Goal: Transaction & Acquisition: Obtain resource

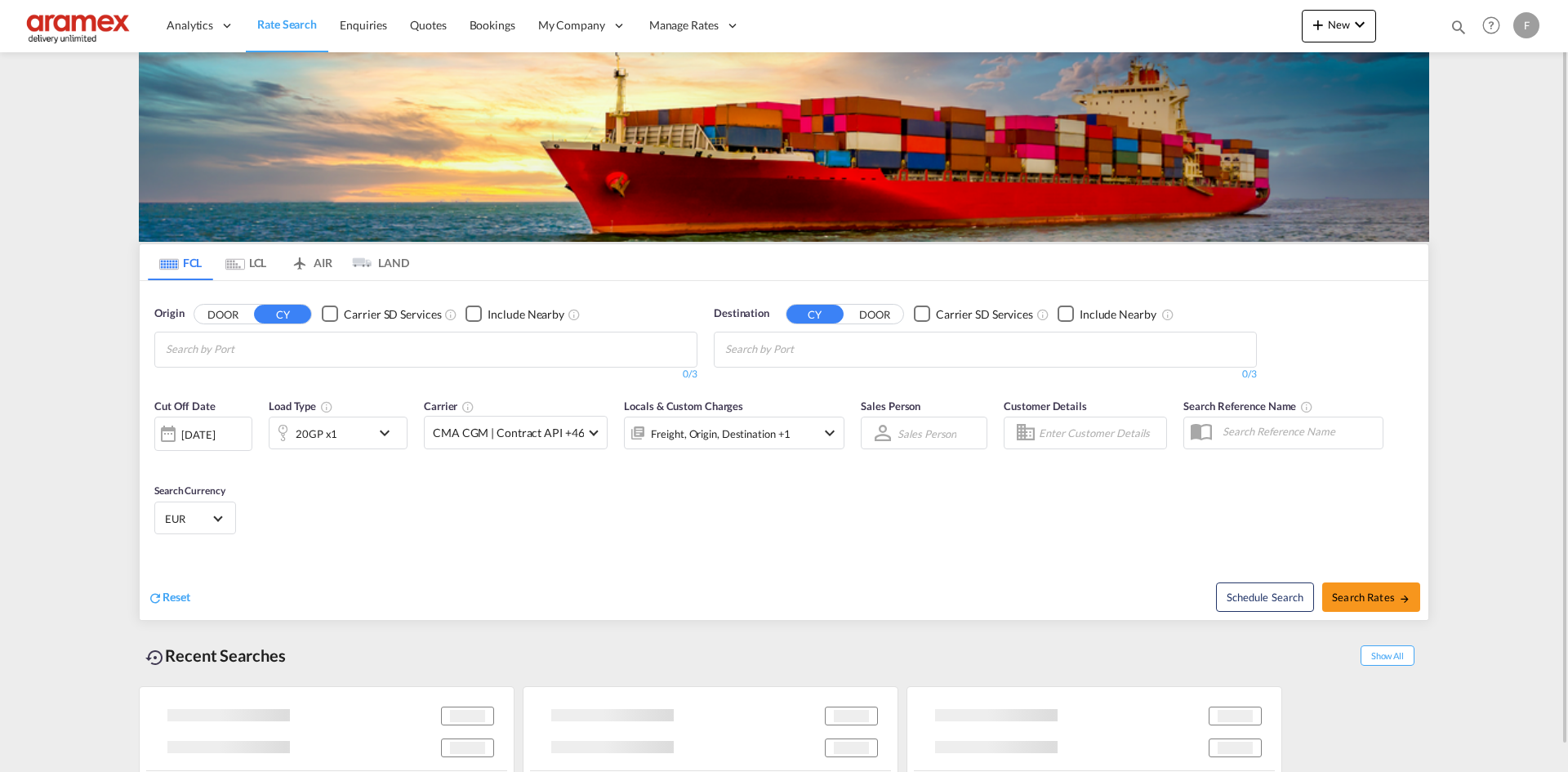
click at [321, 357] on input "Chips input." at bounding box center [244, 349] width 156 height 26
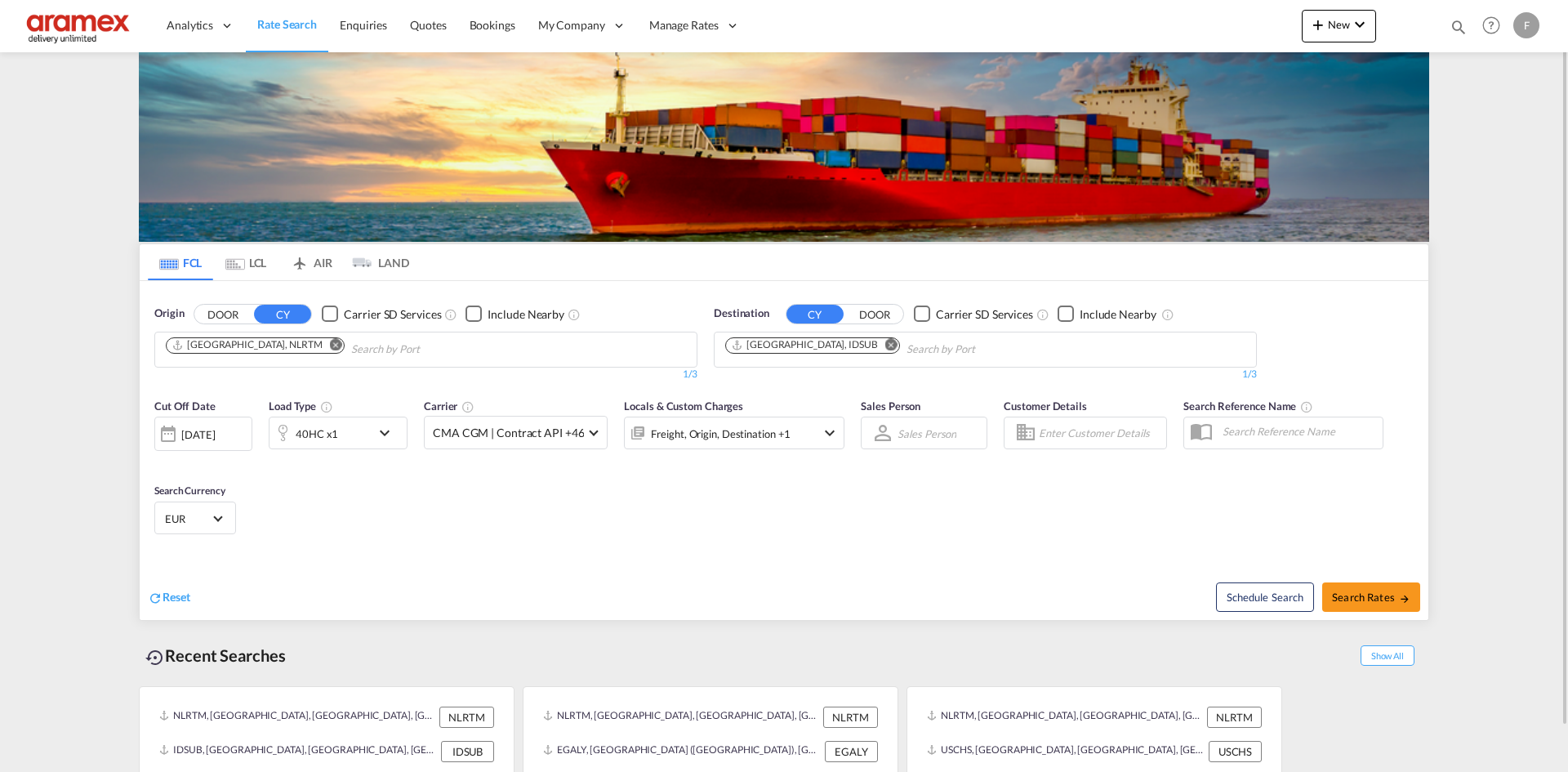
click at [885, 345] on md-icon "Remove" at bounding box center [891, 344] width 12 height 12
click at [839, 344] on input "Chips input." at bounding box center [803, 349] width 156 height 26
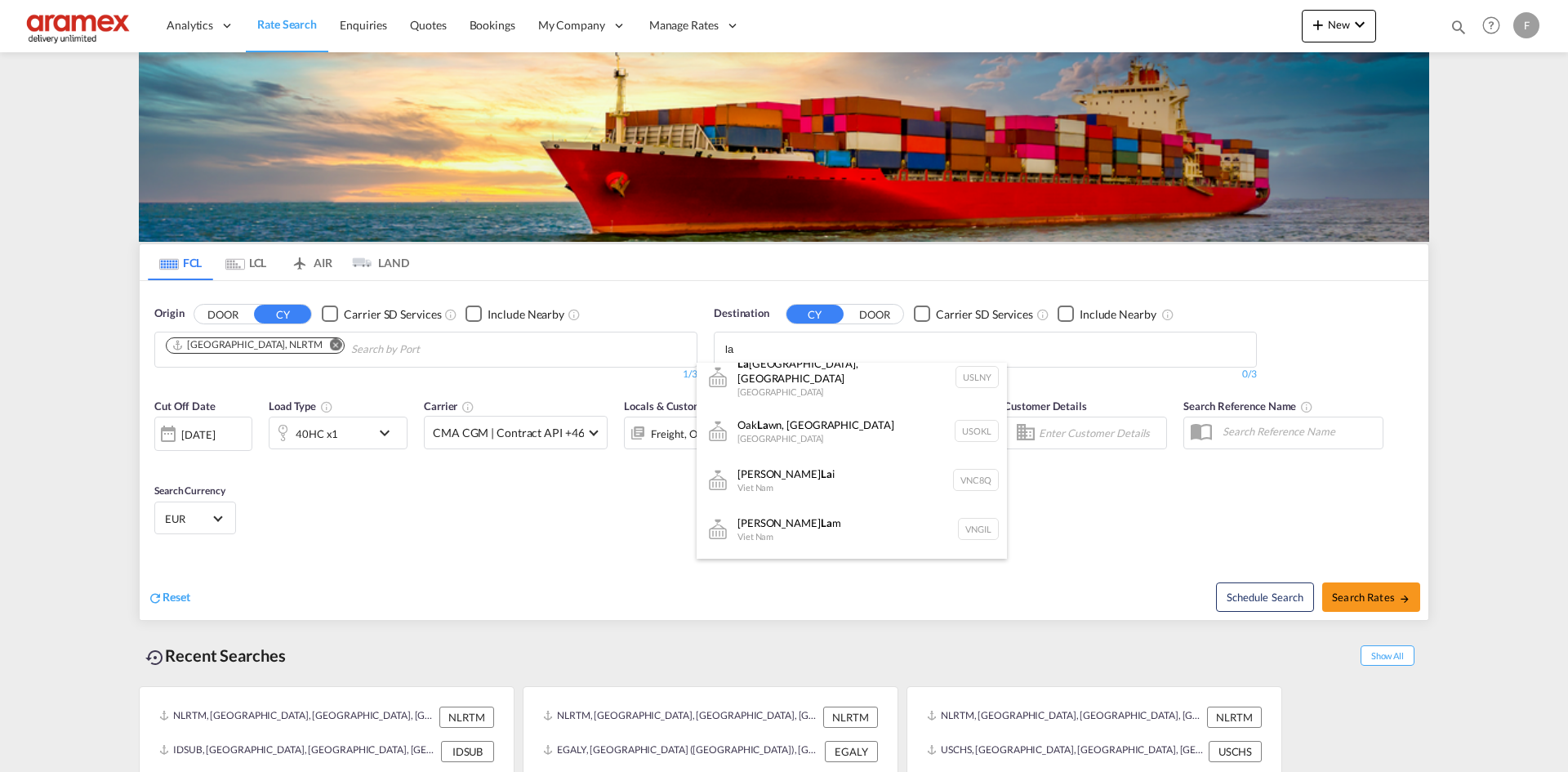
scroll to position [899, 0]
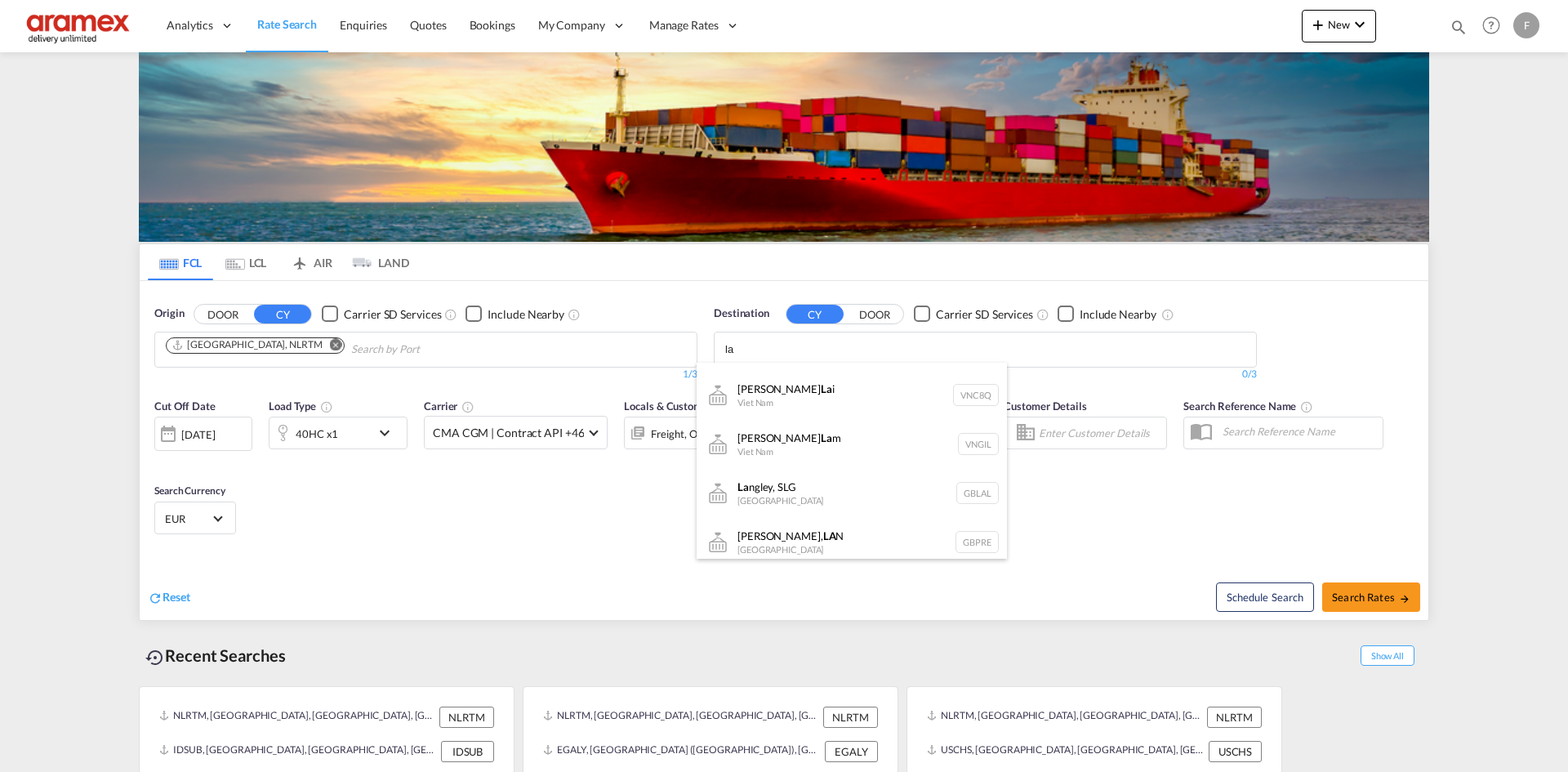
type input "l"
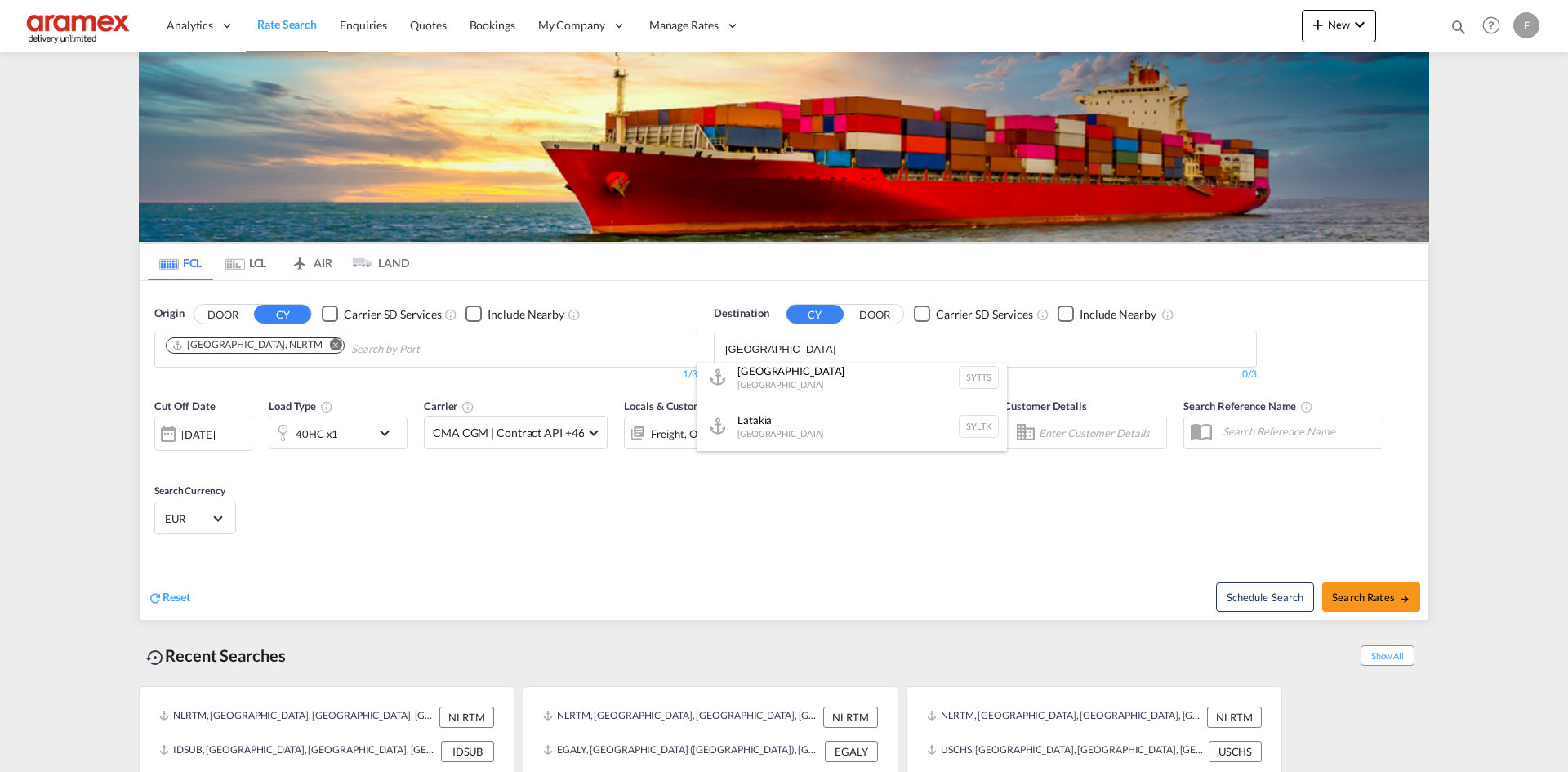
scroll to position [10, 0]
type input "[GEOGRAPHIC_DATA]"
click at [816, 420] on div "Latakia [GEOGRAPHIC_DATA] SYLTK" at bounding box center [852, 426] width 310 height 49
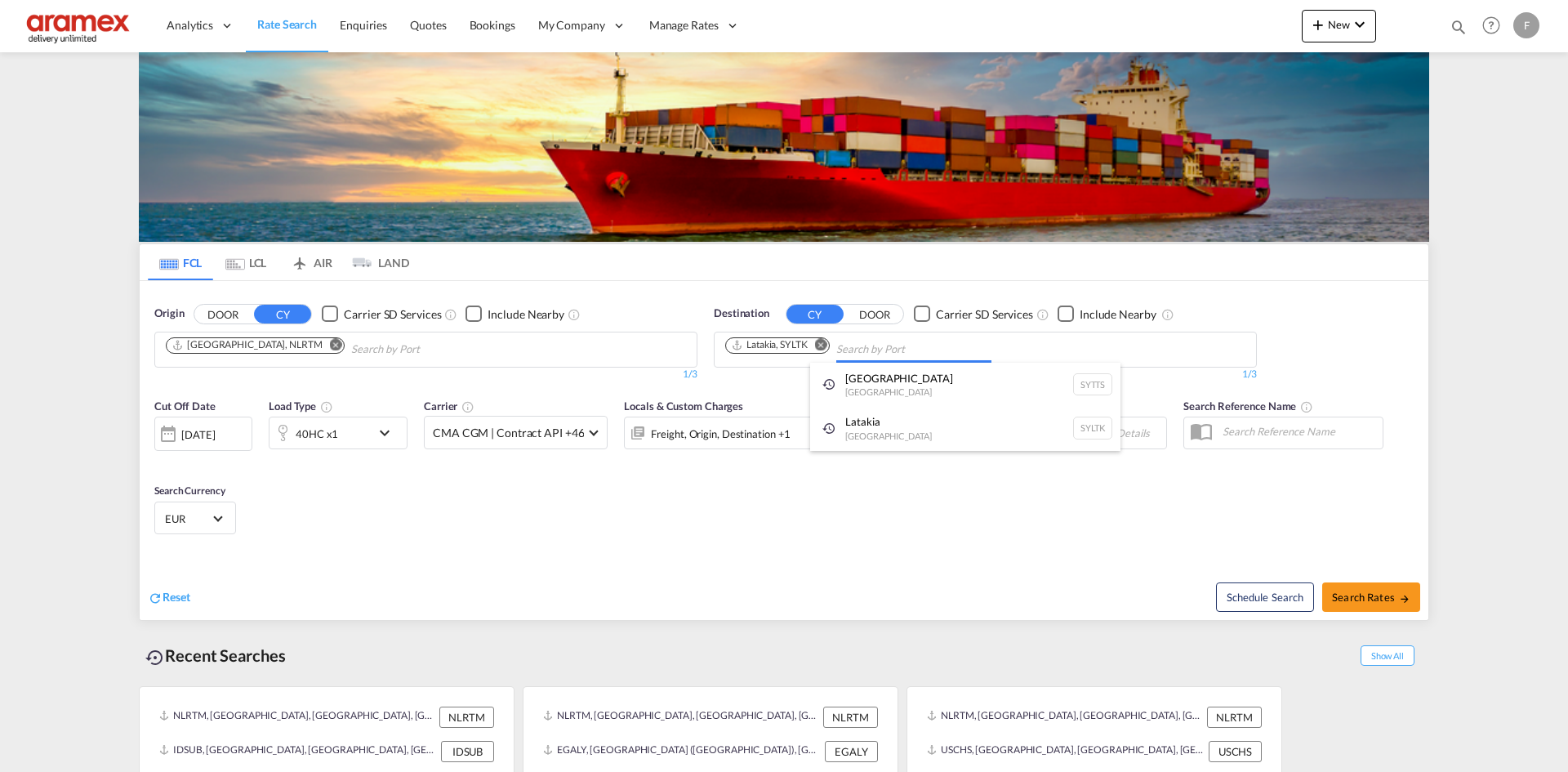
scroll to position [0, 0]
click at [1345, 588] on button "Search Rates" at bounding box center [1371, 597] width 98 height 30
type input "NLRTM to SYLTK / [DATE]"
click at [1354, 590] on button "Search Rates" at bounding box center [1371, 597] width 98 height 30
type input "NLRTM to TRMER / 15 Oct 2025"
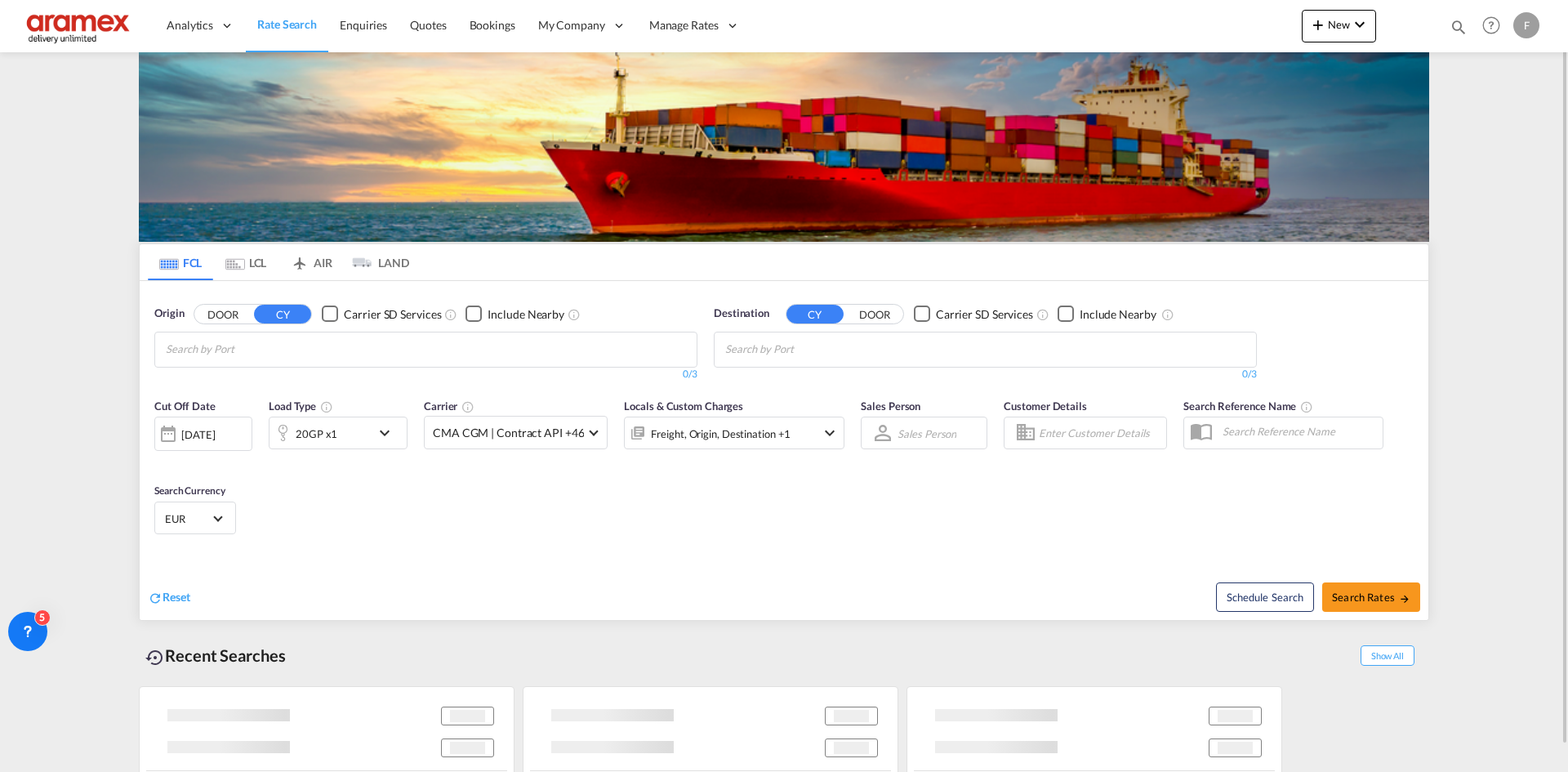
click at [851, 356] on input "Chips input." at bounding box center [803, 349] width 156 height 26
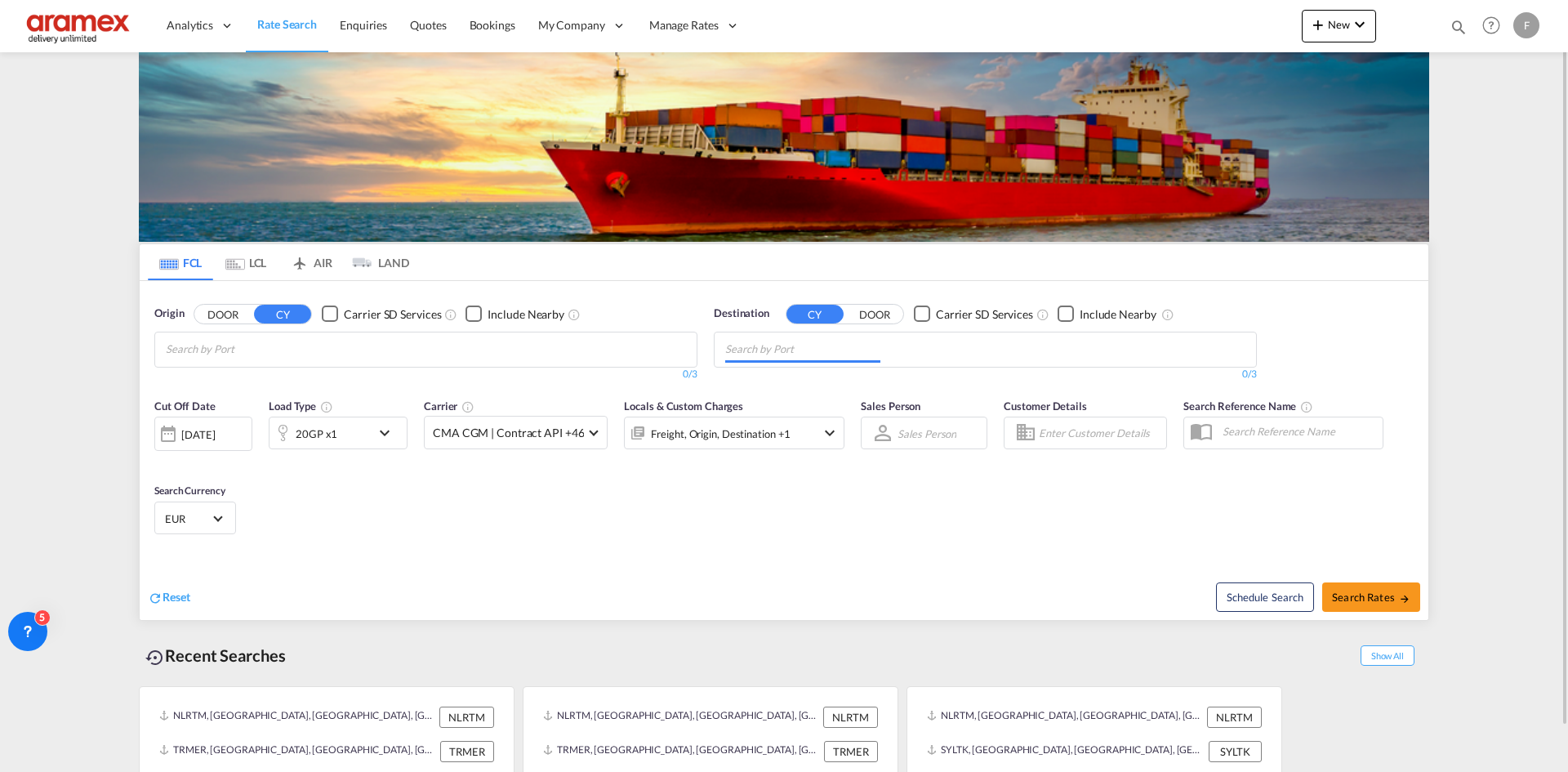
click at [460, 346] on md-chips at bounding box center [426, 350] width 541 height 34
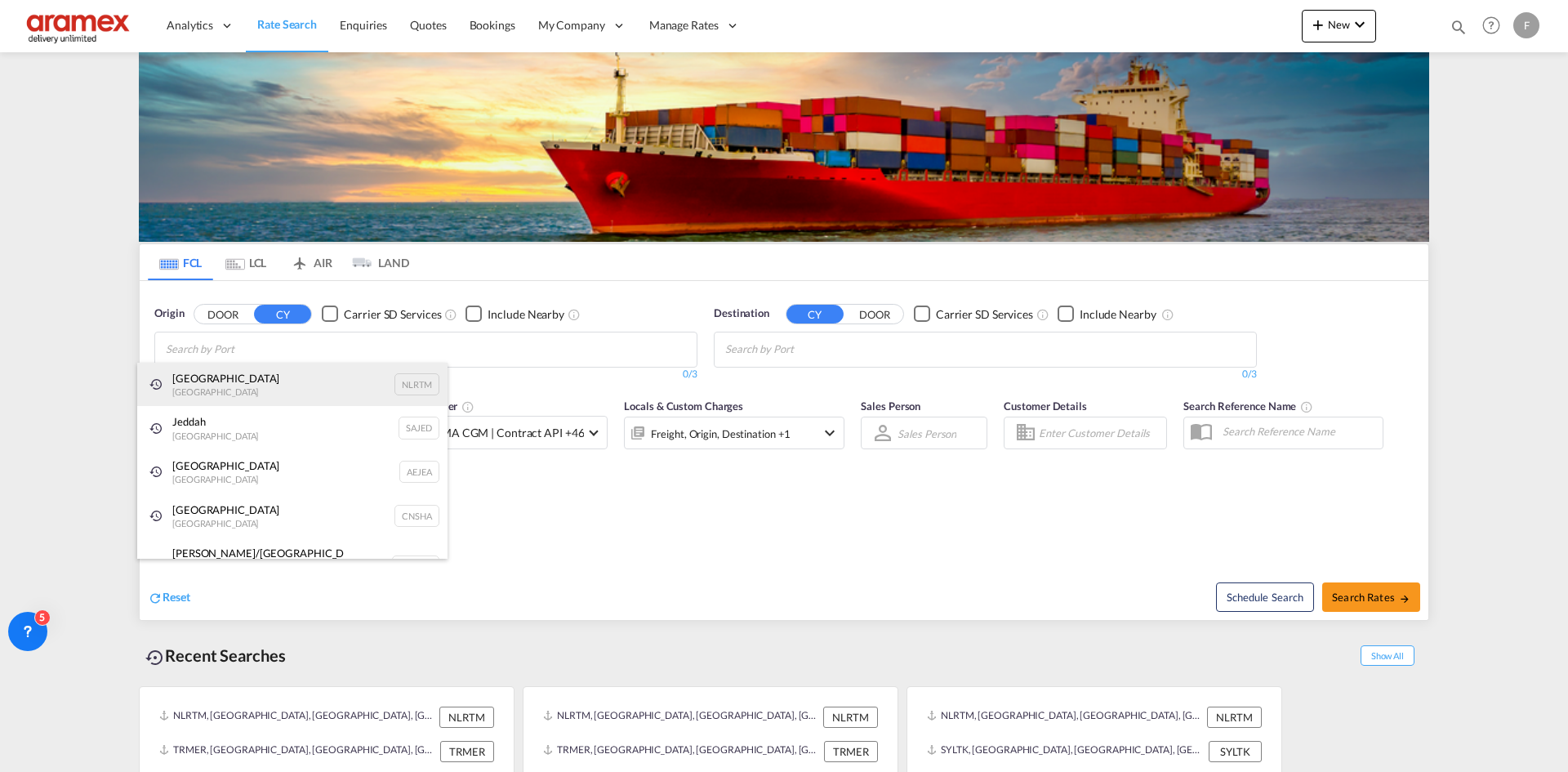
click at [302, 375] on div "Rotterdam Netherlands NLRTM" at bounding box center [292, 385] width 310 height 44
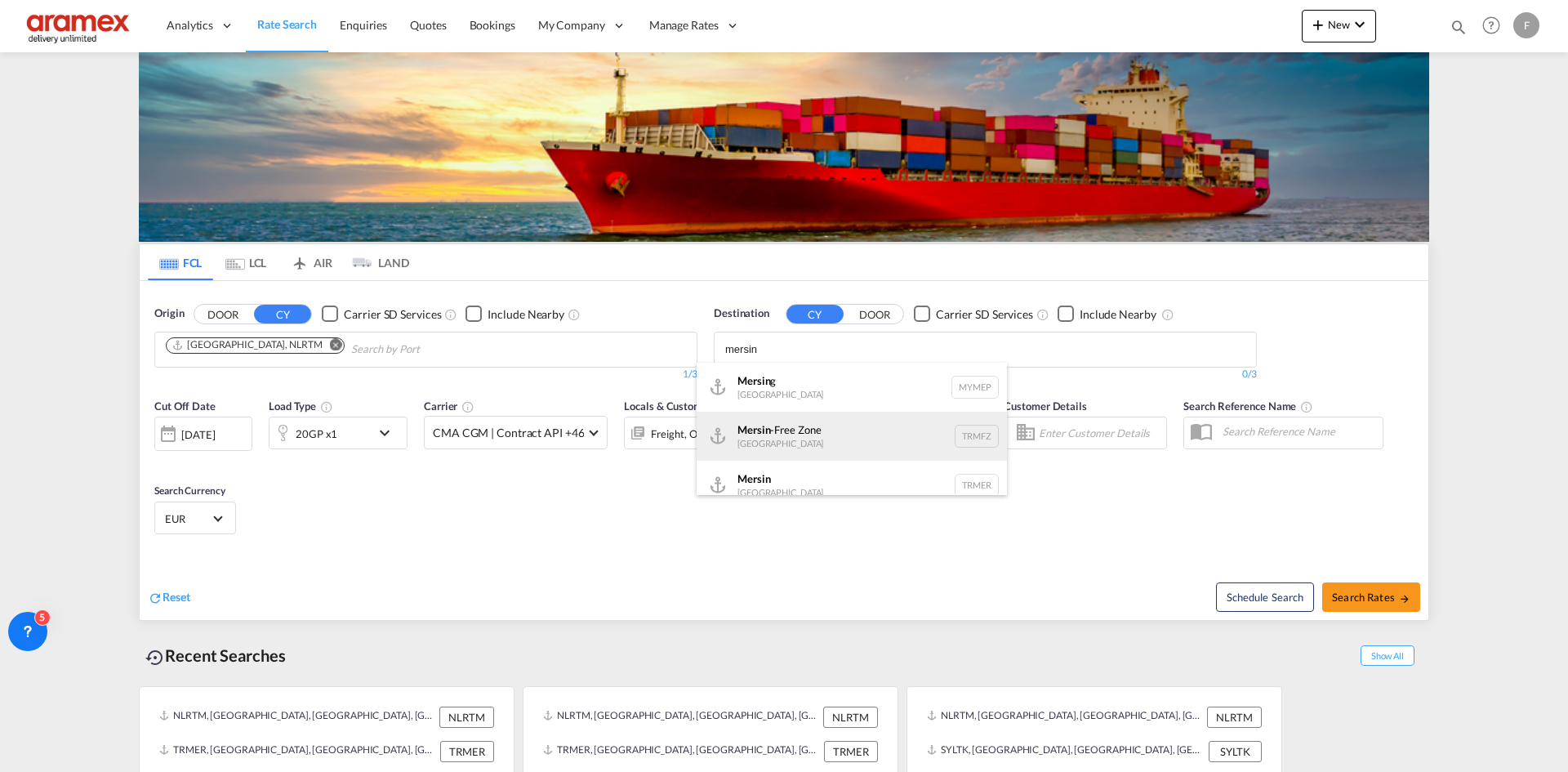
type input "mersin"
click at [799, 432] on div "Mersin -Free Zone Turkey TRMFZ" at bounding box center [852, 436] width 310 height 49
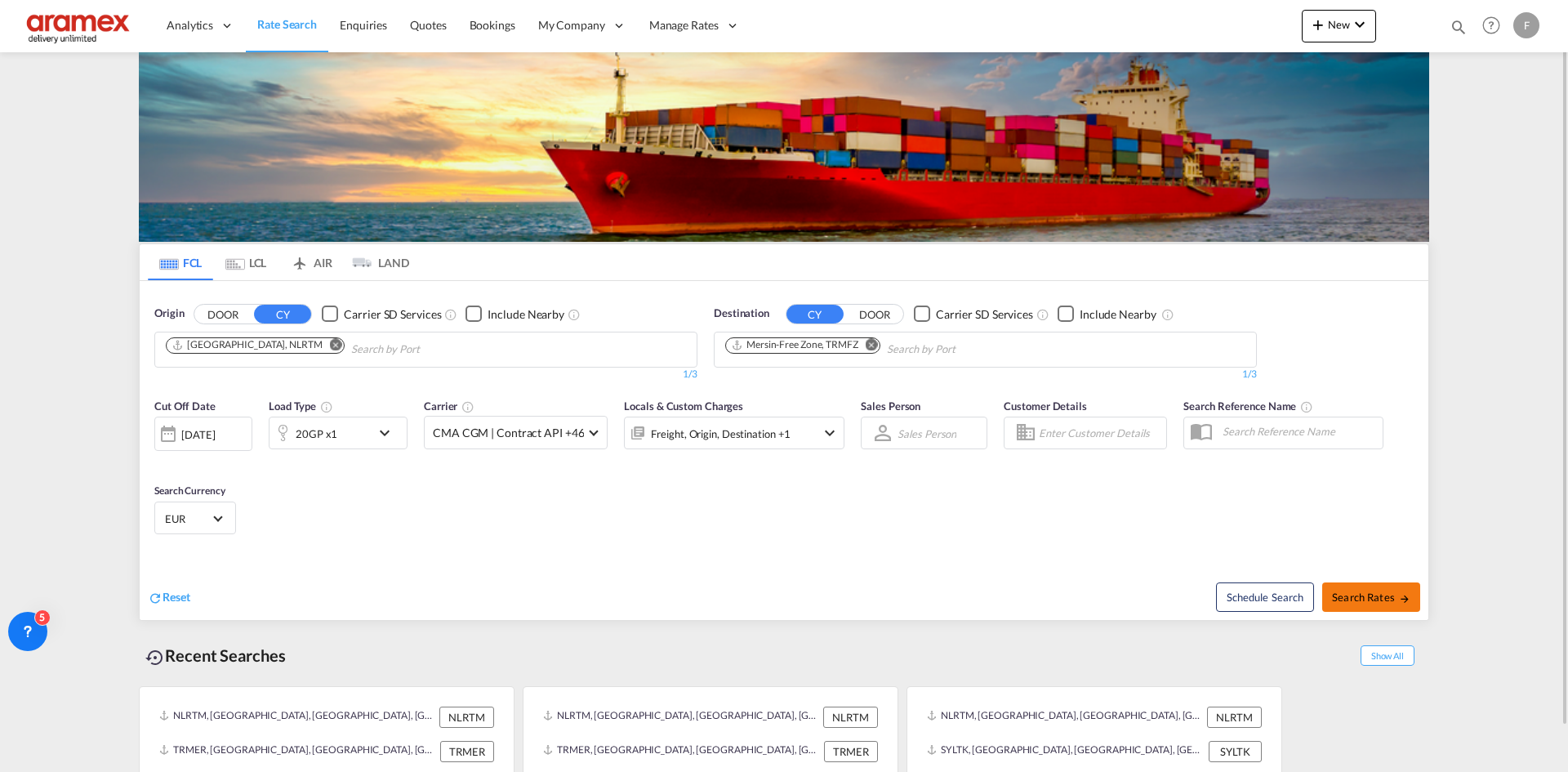
click at [1371, 600] on span "Search Rates" at bounding box center [1371, 597] width 78 height 13
type input "NLRTM to TRMFZ / 15 Oct 2025"
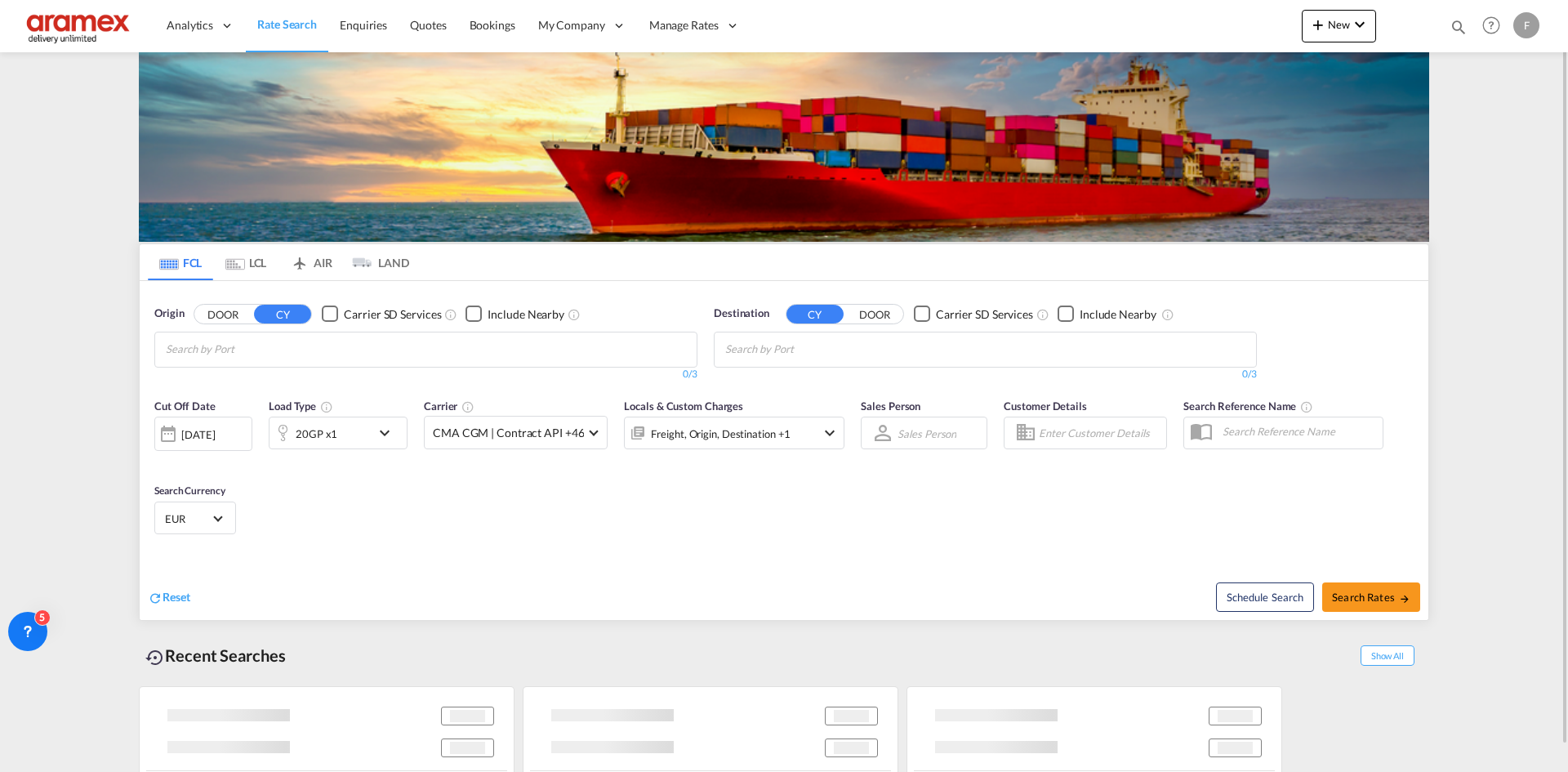
click at [326, 441] on div "20GP x1" at bounding box center [317, 434] width 42 height 23
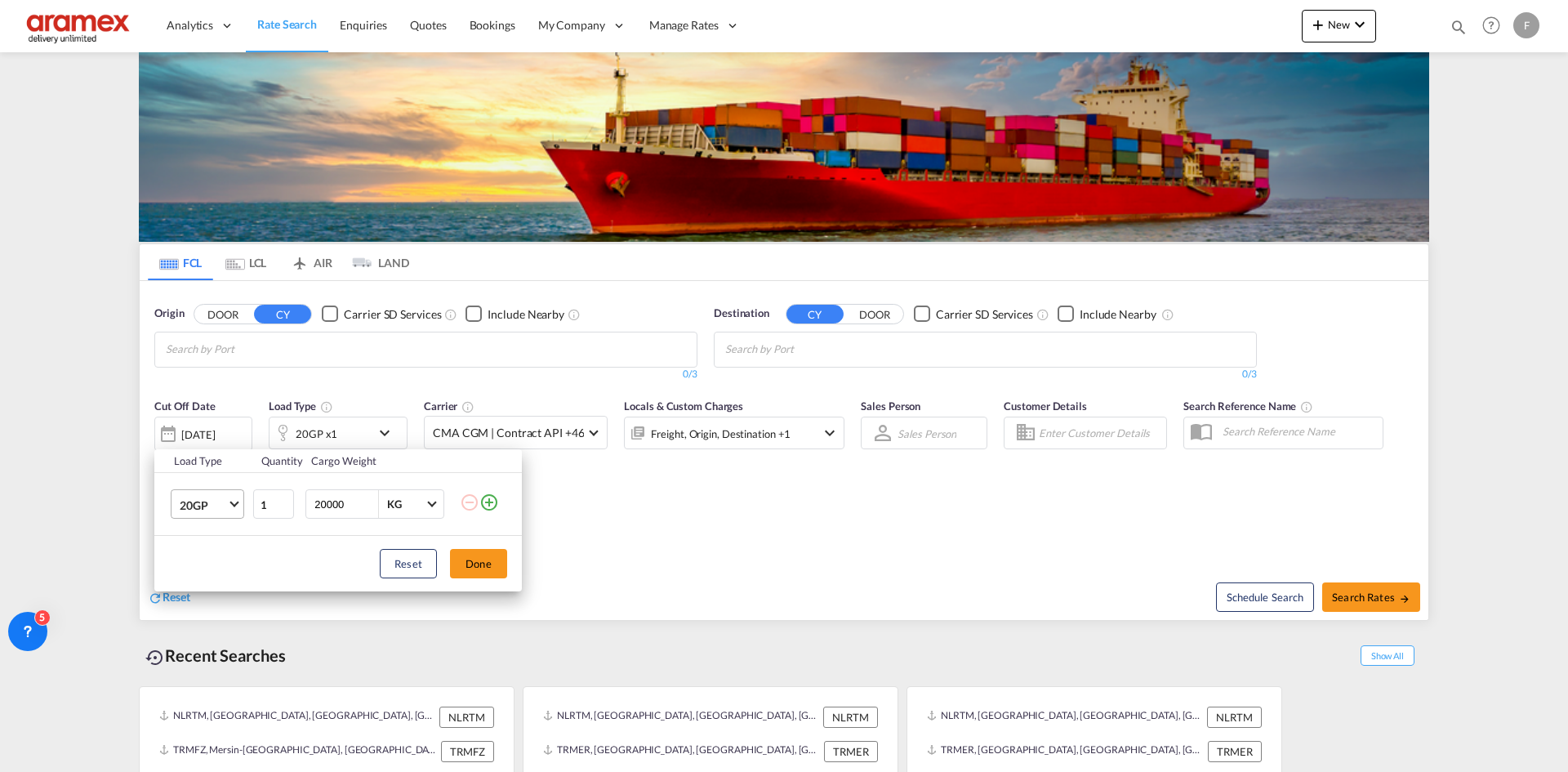
click at [222, 498] on span "20GP" at bounding box center [203, 505] width 48 height 16
click at [227, 584] on md-option "40HC" at bounding box center [222, 583] width 111 height 39
click at [494, 571] on button "Done" at bounding box center [478, 564] width 57 height 30
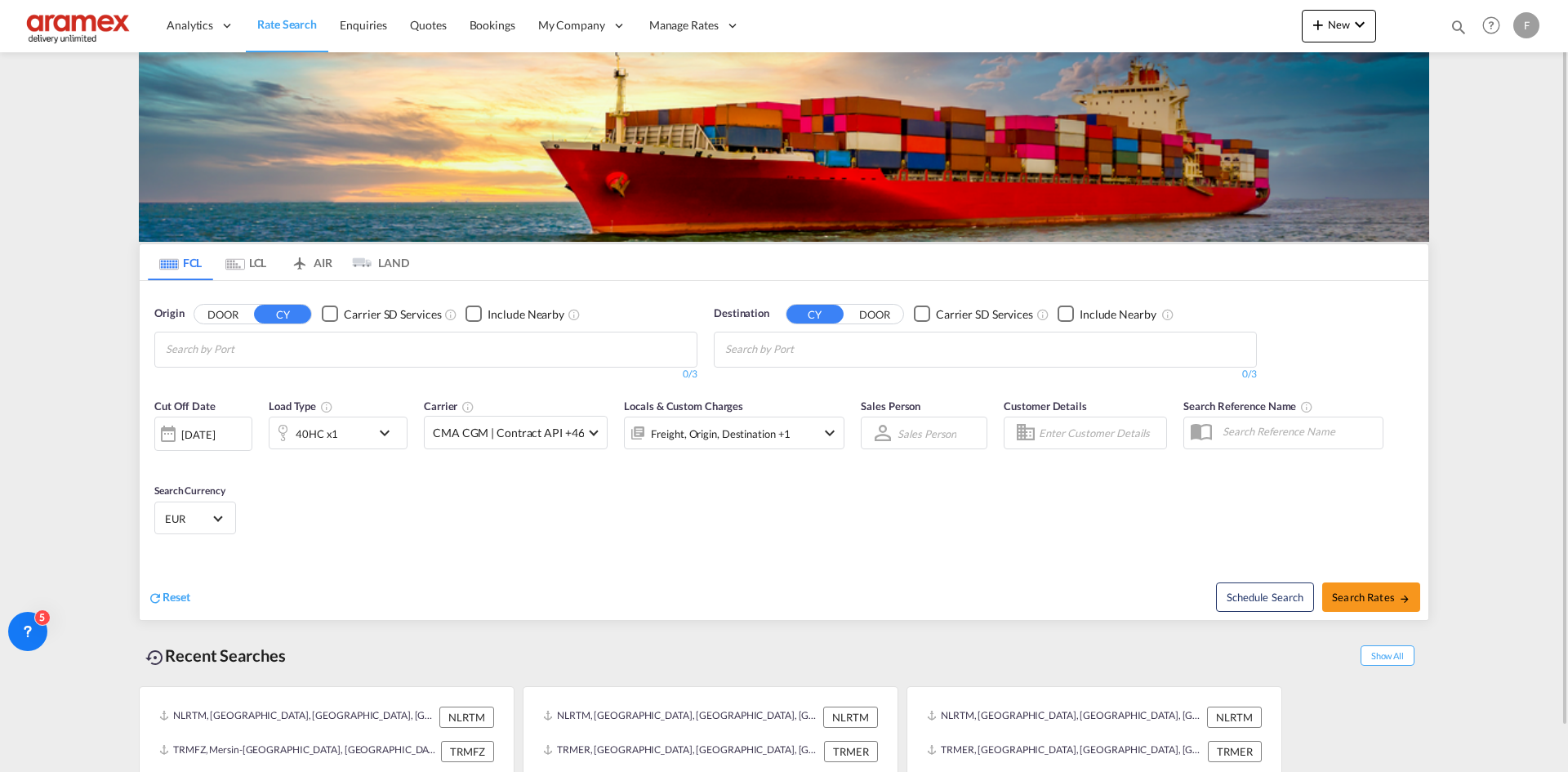
click at [442, 345] on md-chips at bounding box center [426, 350] width 541 height 34
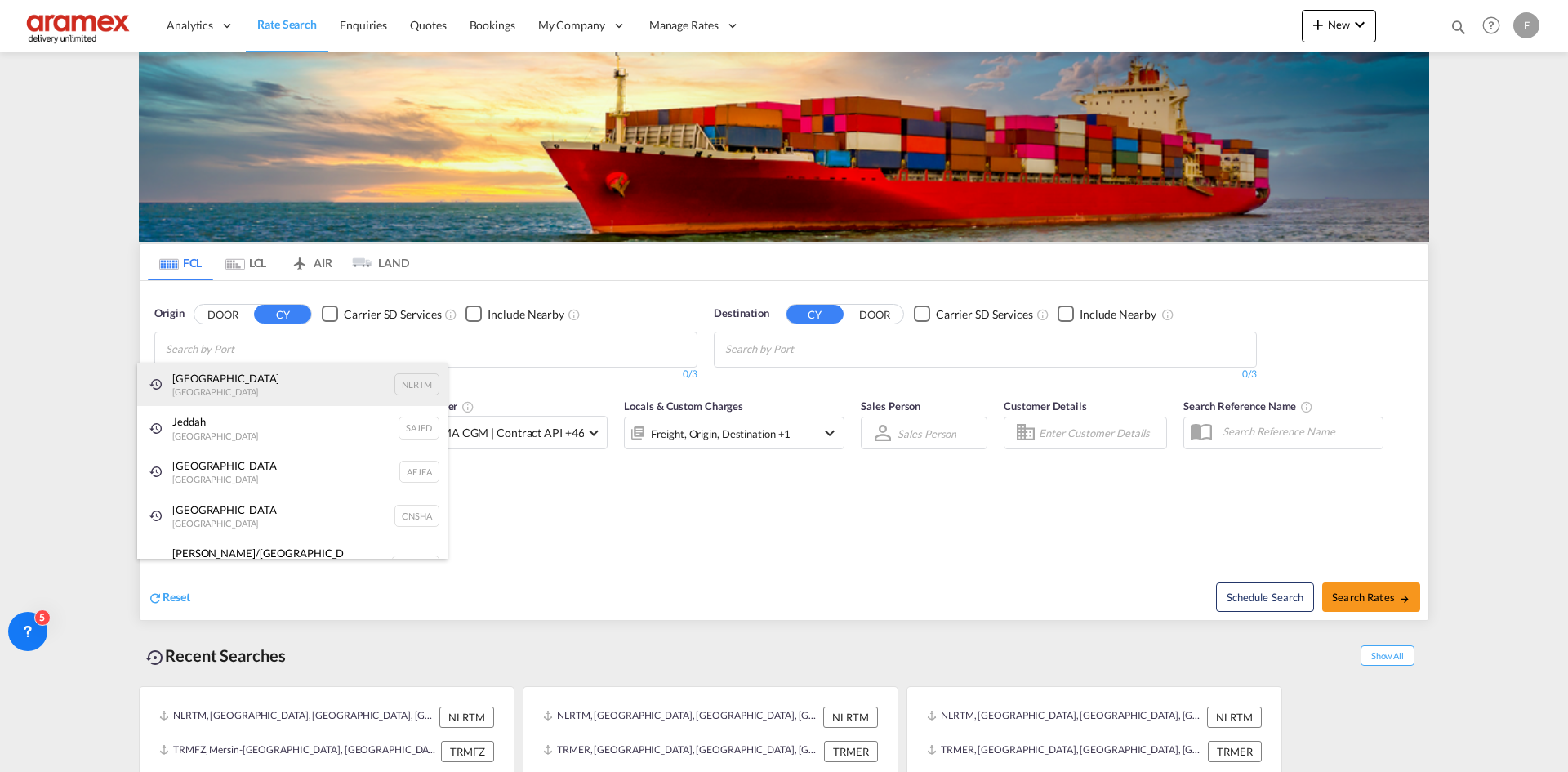
click at [207, 385] on div "Rotterdam Netherlands NLRTM" at bounding box center [292, 385] width 310 height 44
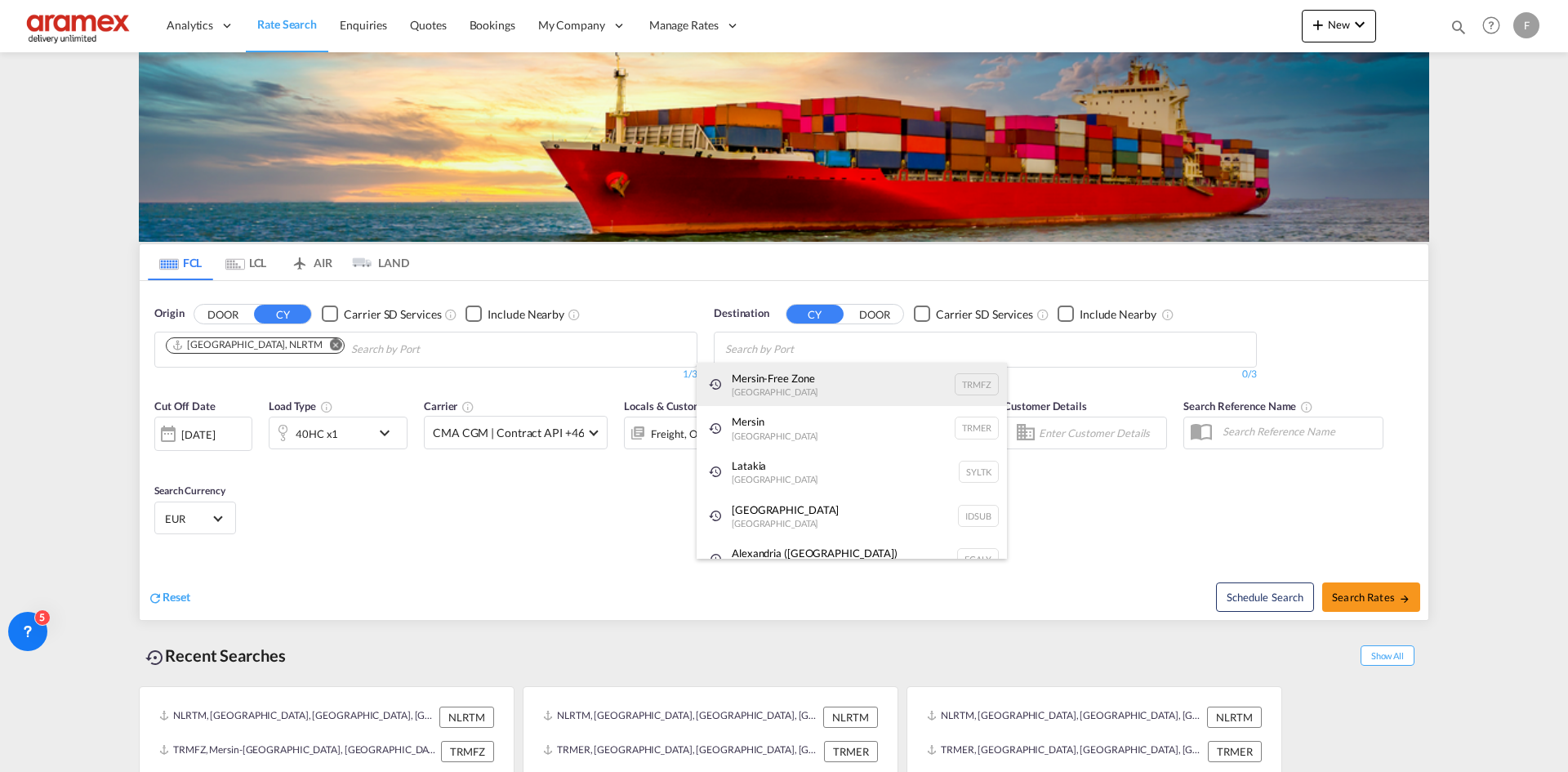
click at [774, 390] on div "Mersin-Free Zone Turkey TRMFZ" at bounding box center [852, 385] width 310 height 44
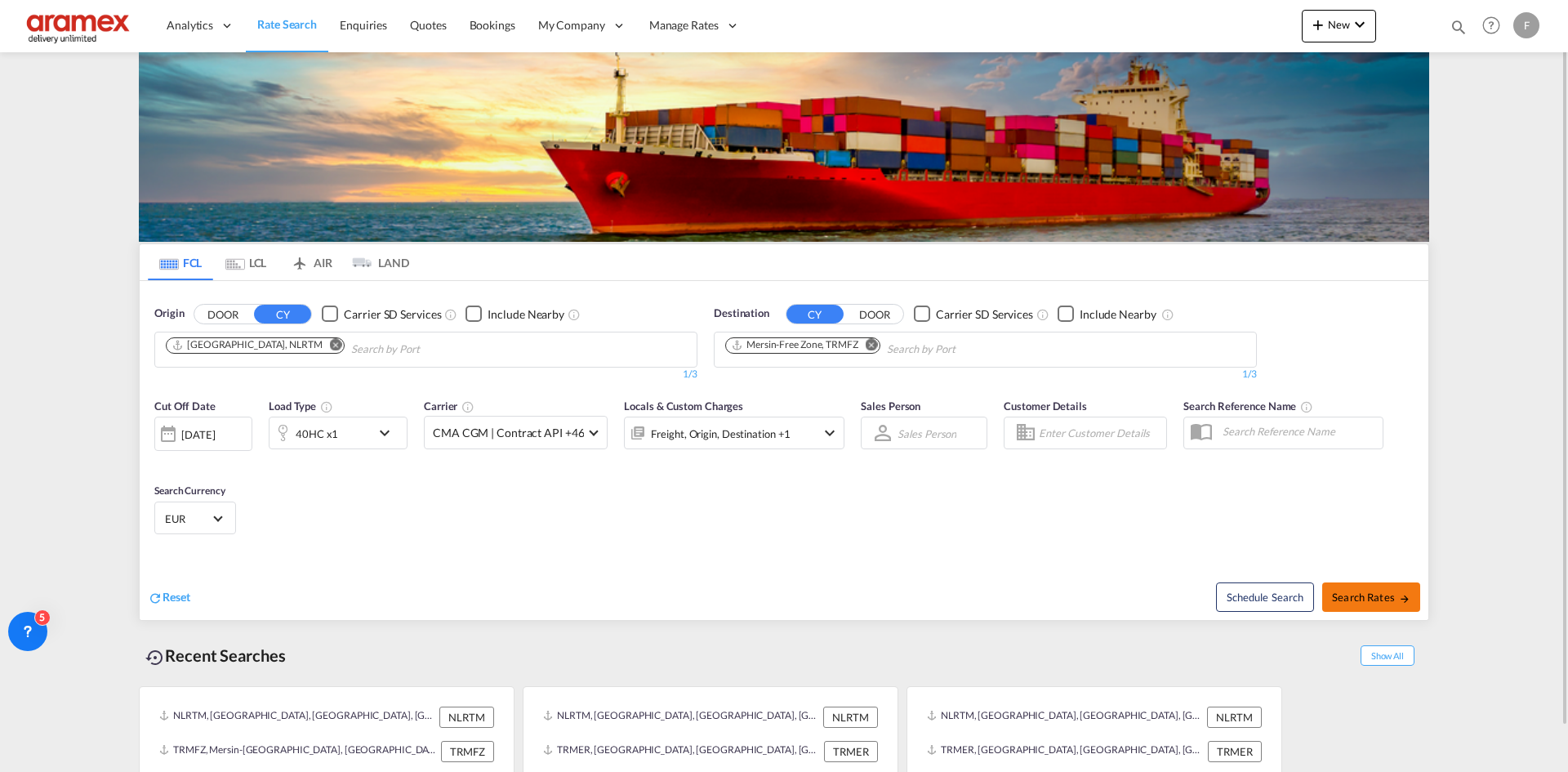
click at [1415, 587] on button "Search Rates" at bounding box center [1371, 597] width 98 height 30
type input "NLRTM to TRMFZ / 15 Oct 2025"
